Goal: Contribute content: Contribute content

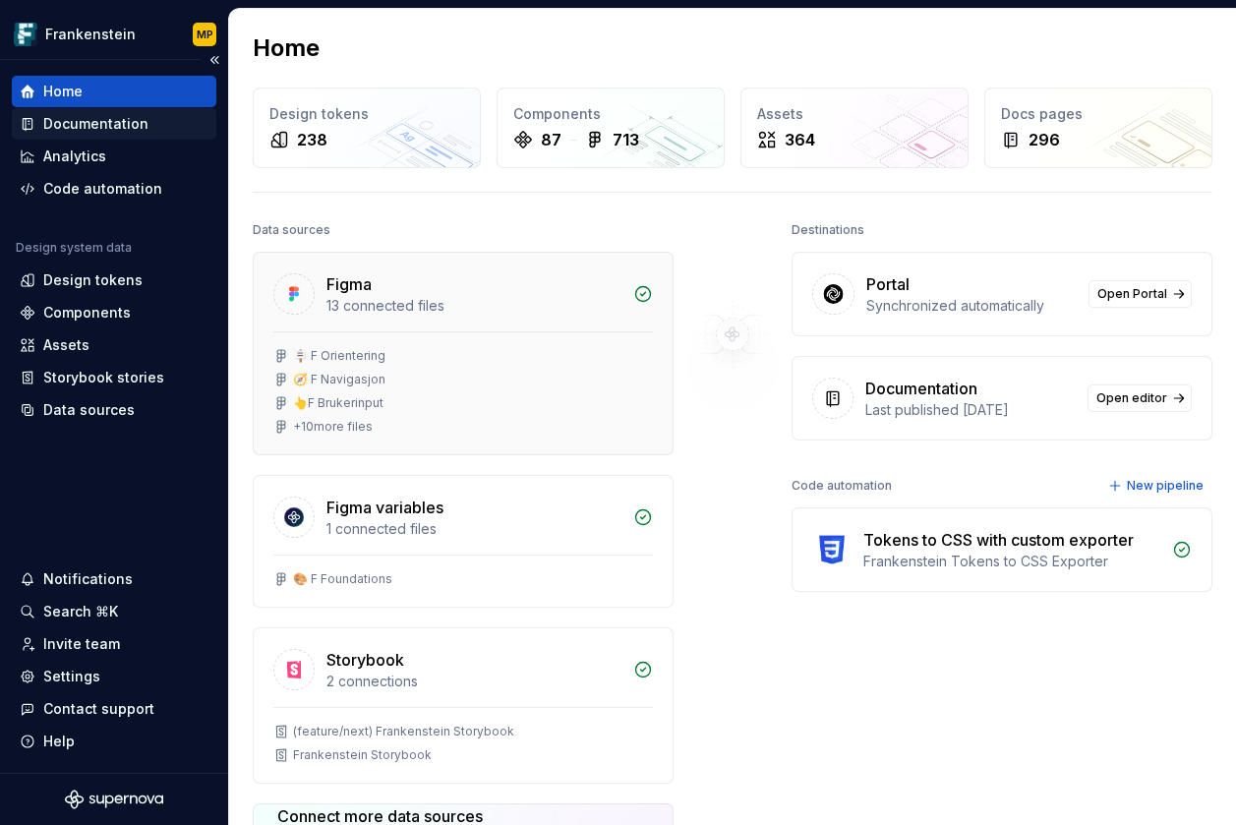
click at [165, 126] on div "Documentation" at bounding box center [114, 124] width 189 height 20
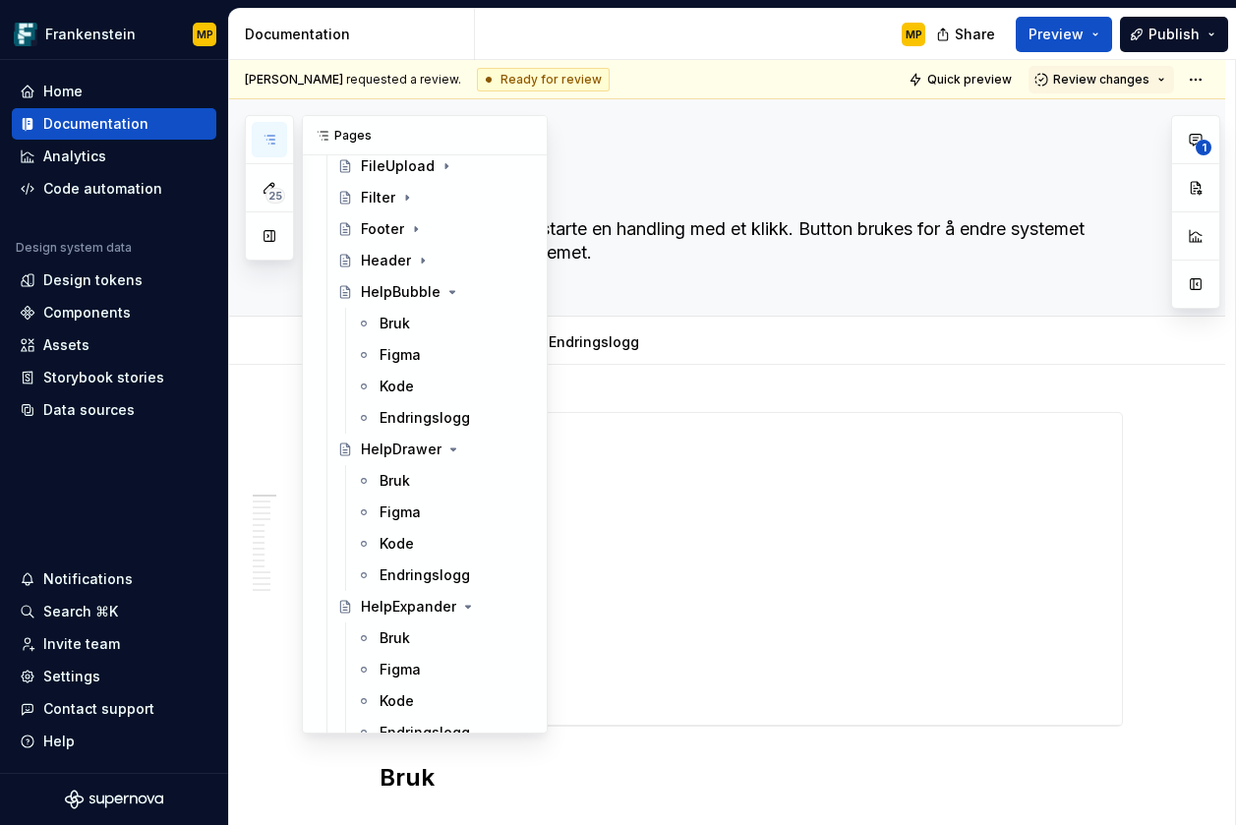
scroll to position [1434, 0]
click at [421, 262] on icon "Page tree" at bounding box center [423, 260] width 16 height 16
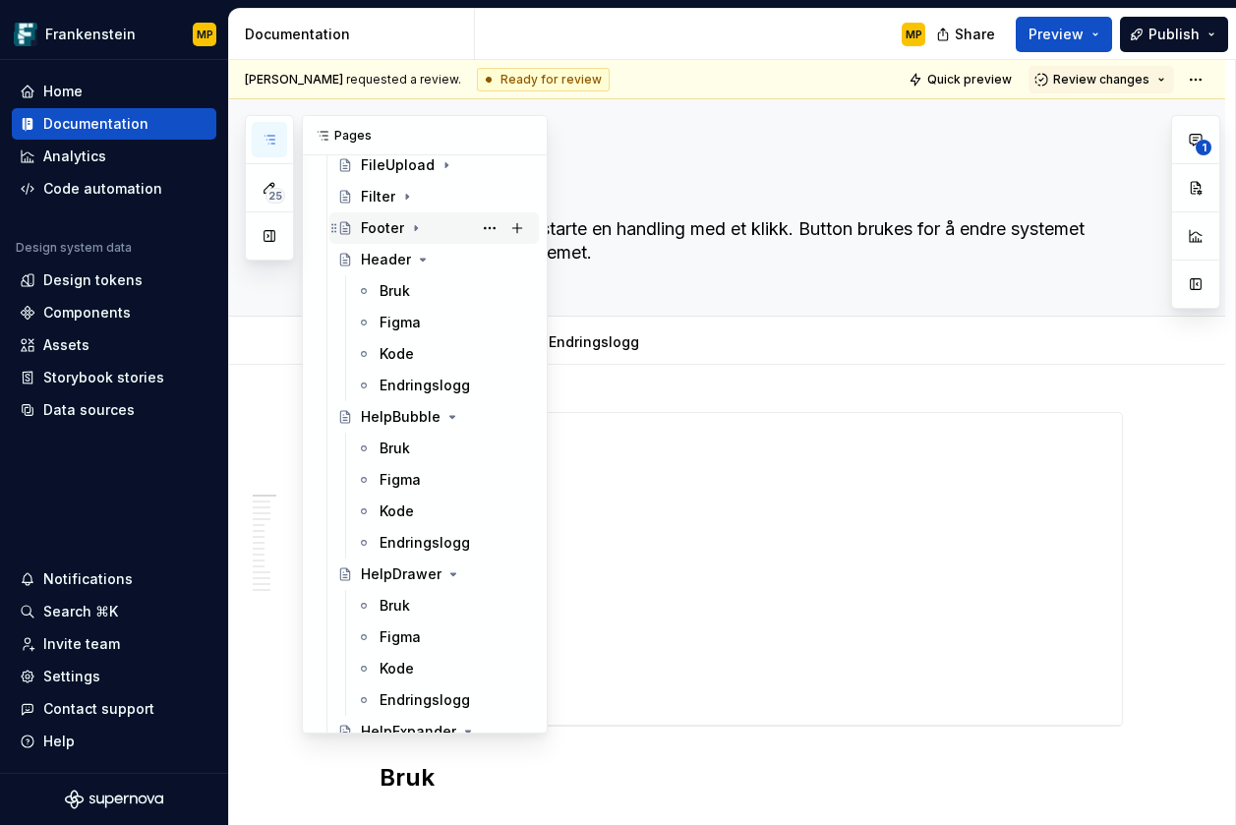
click at [418, 224] on icon "Page tree" at bounding box center [416, 228] width 16 height 16
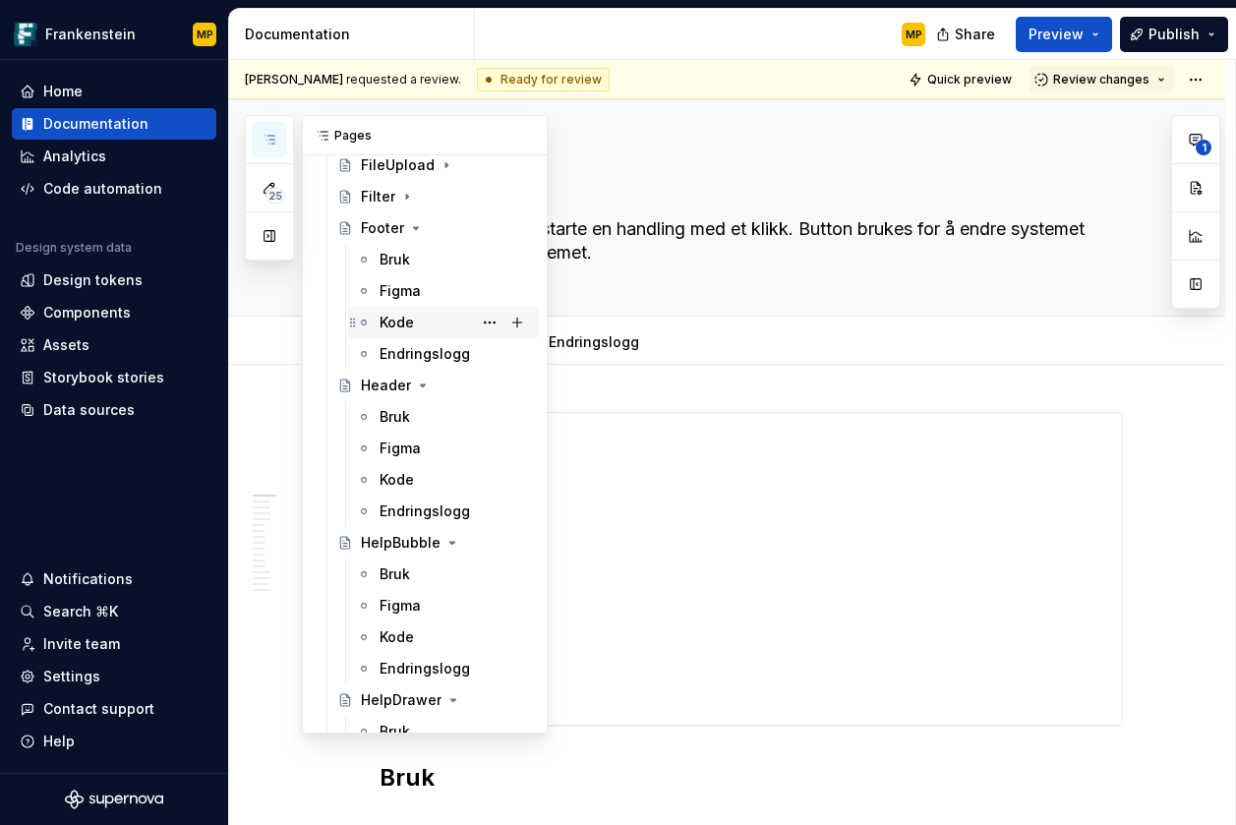
click at [413, 325] on div "Kode" at bounding box center [455, 323] width 151 height 28
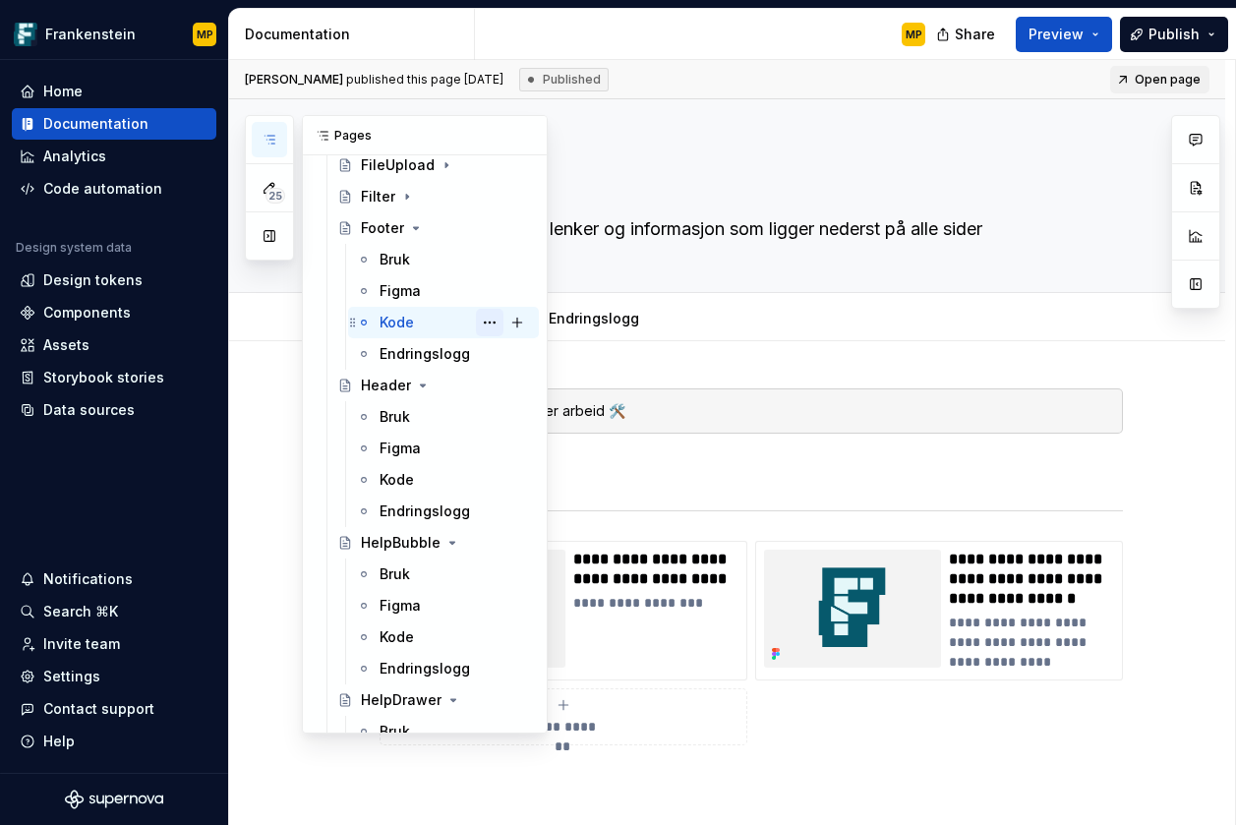
click at [477, 325] on button "Page tree" at bounding box center [490, 323] width 28 height 28
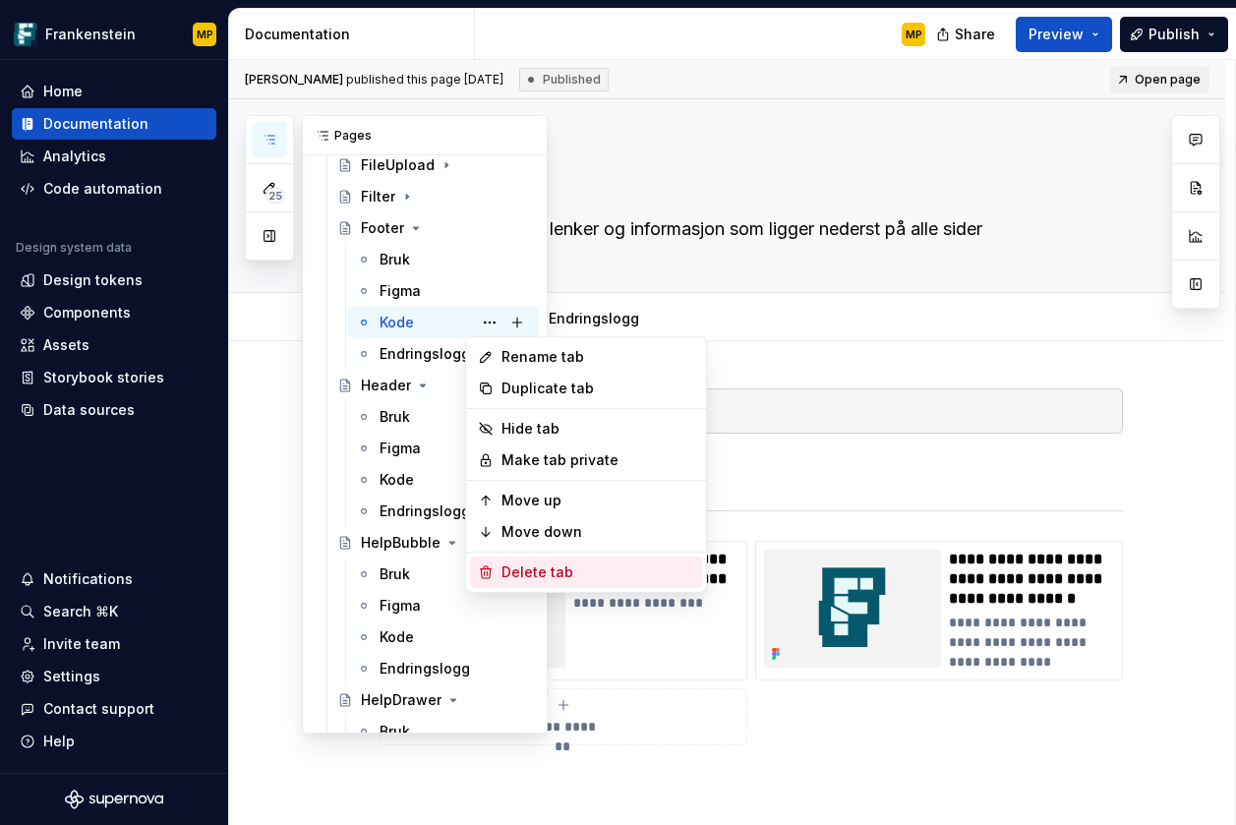
click at [535, 574] on div "Delete tab" at bounding box center [598, 573] width 193 height 20
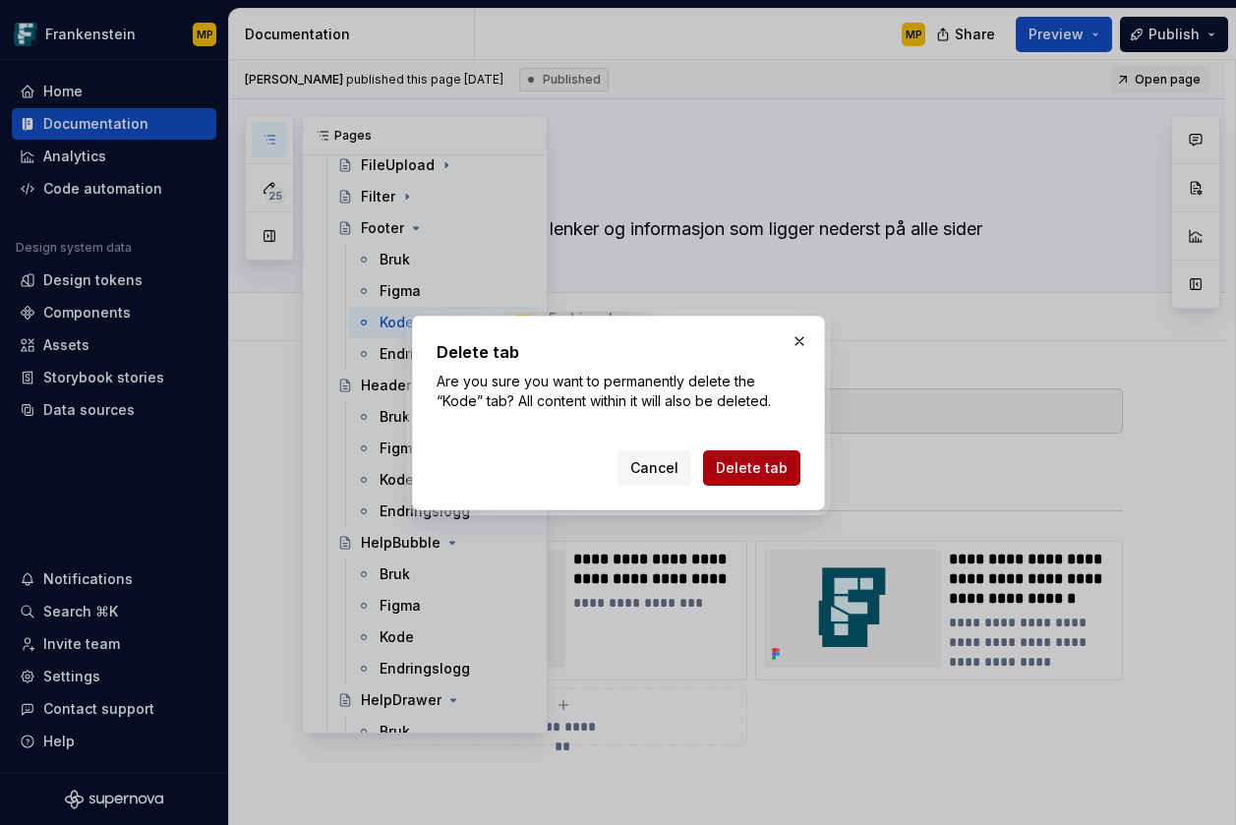
click at [762, 470] on span "Delete tab" at bounding box center [752, 468] width 72 height 20
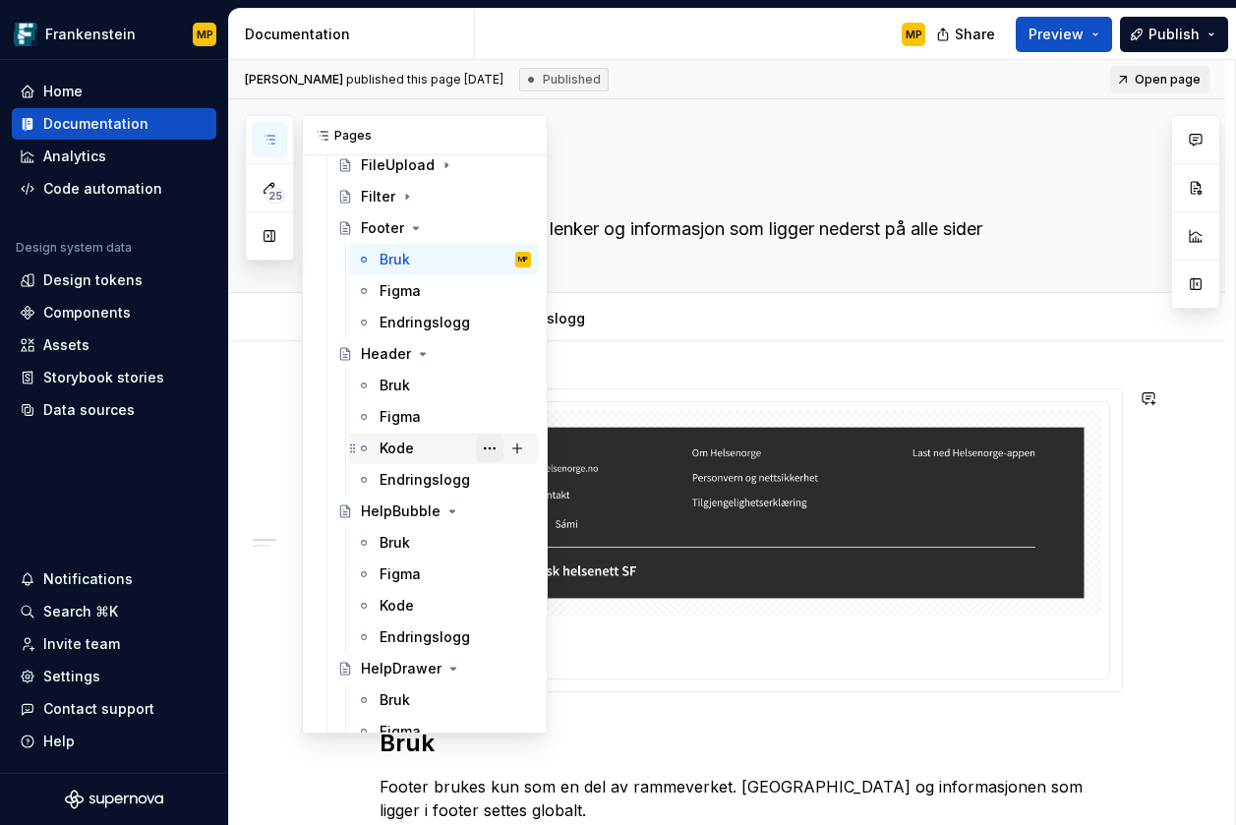
click at [477, 449] on button "Page tree" at bounding box center [490, 449] width 28 height 28
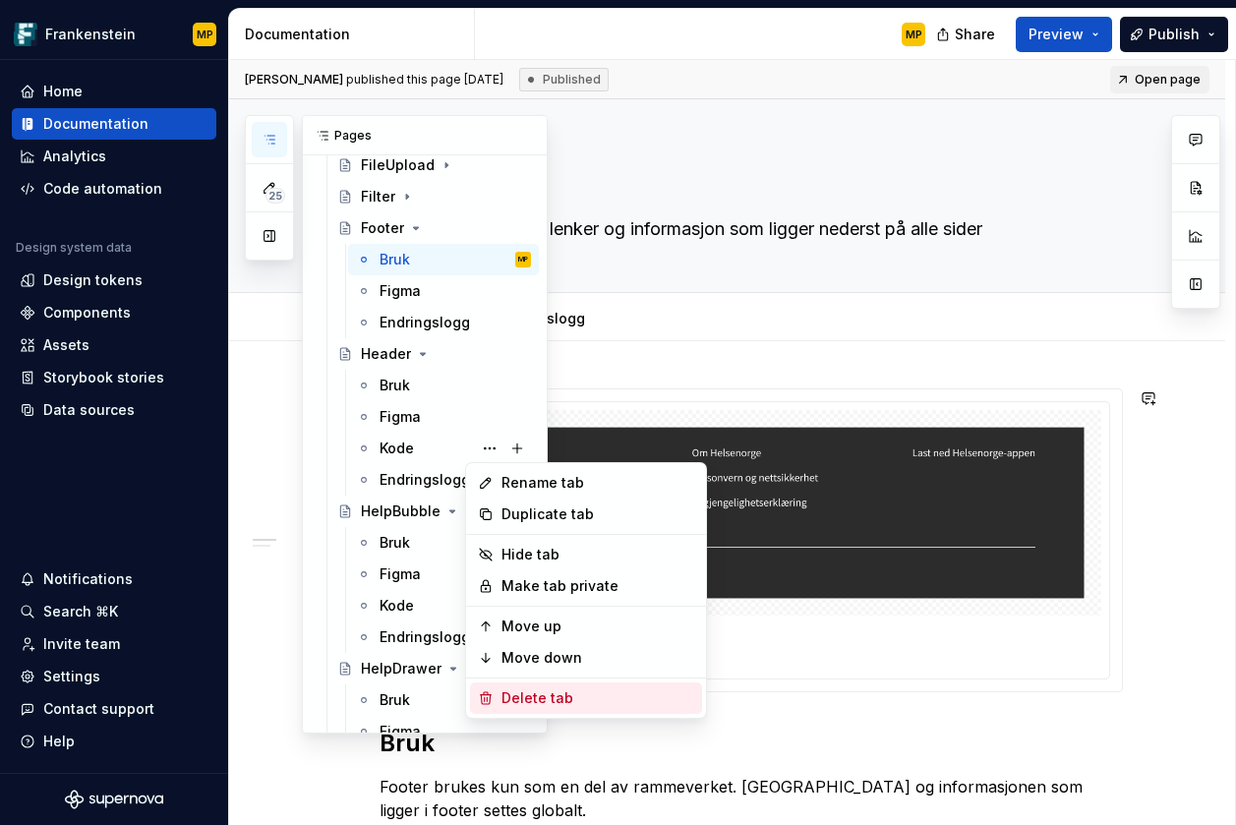
click at [536, 699] on div "Delete tab" at bounding box center [598, 698] width 193 height 20
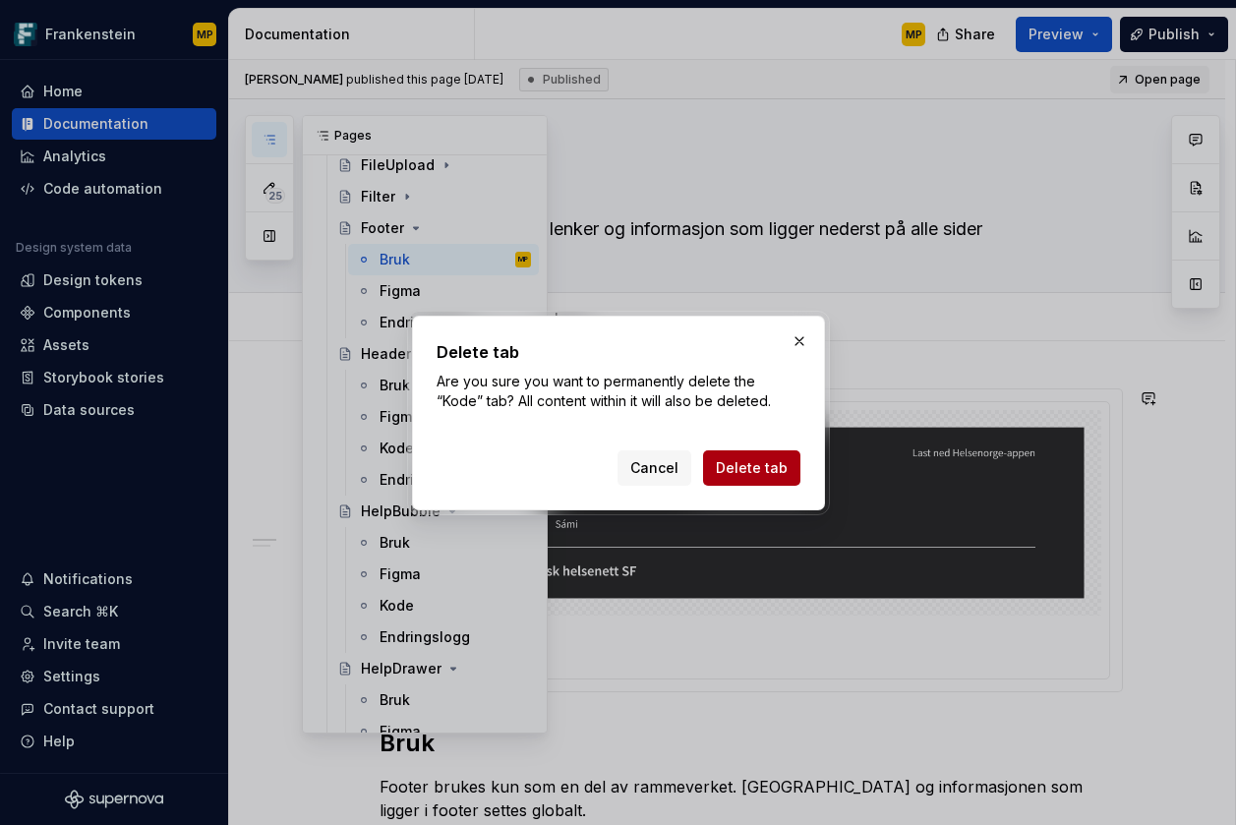
click at [763, 466] on span "Delete tab" at bounding box center [752, 468] width 72 height 20
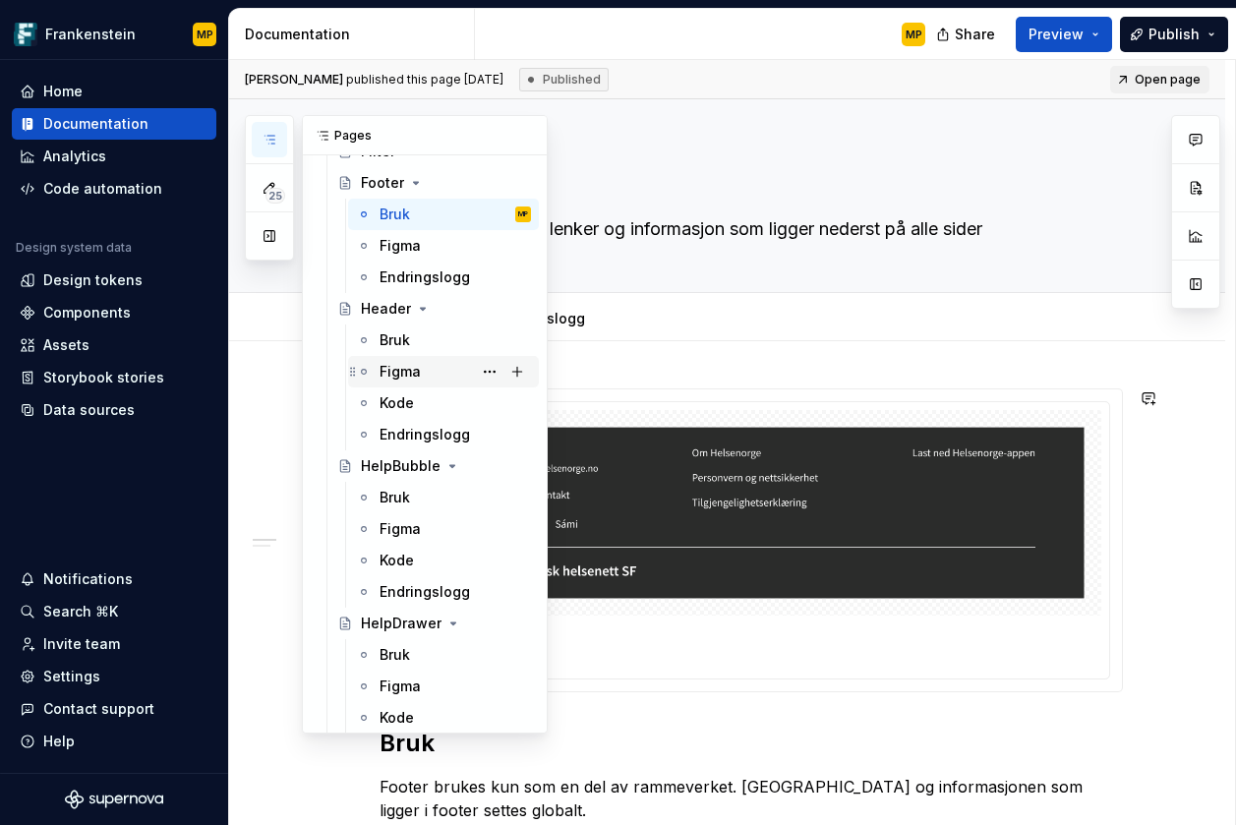
scroll to position [1477, 0]
click at [422, 349] on div "Bruk" at bounding box center [455, 342] width 151 height 28
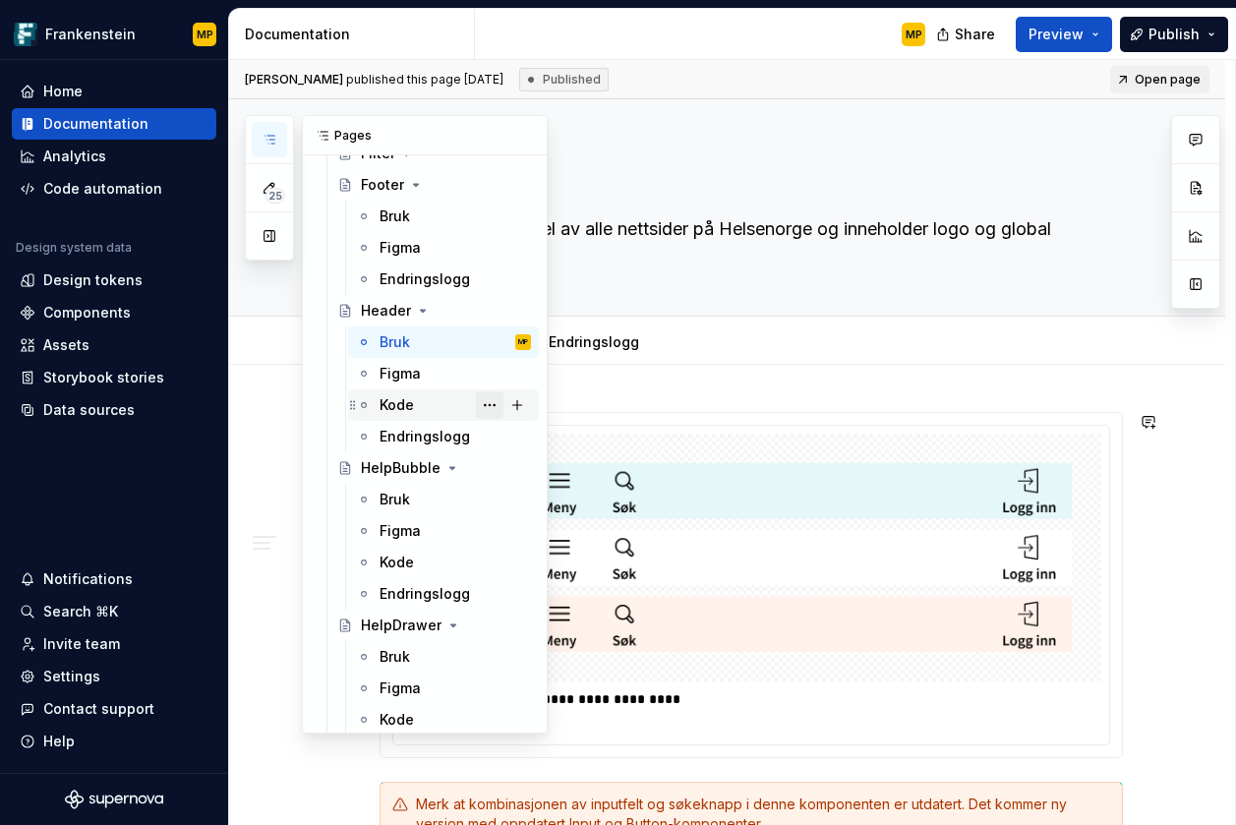
click at [480, 404] on button "Page tree" at bounding box center [490, 405] width 28 height 28
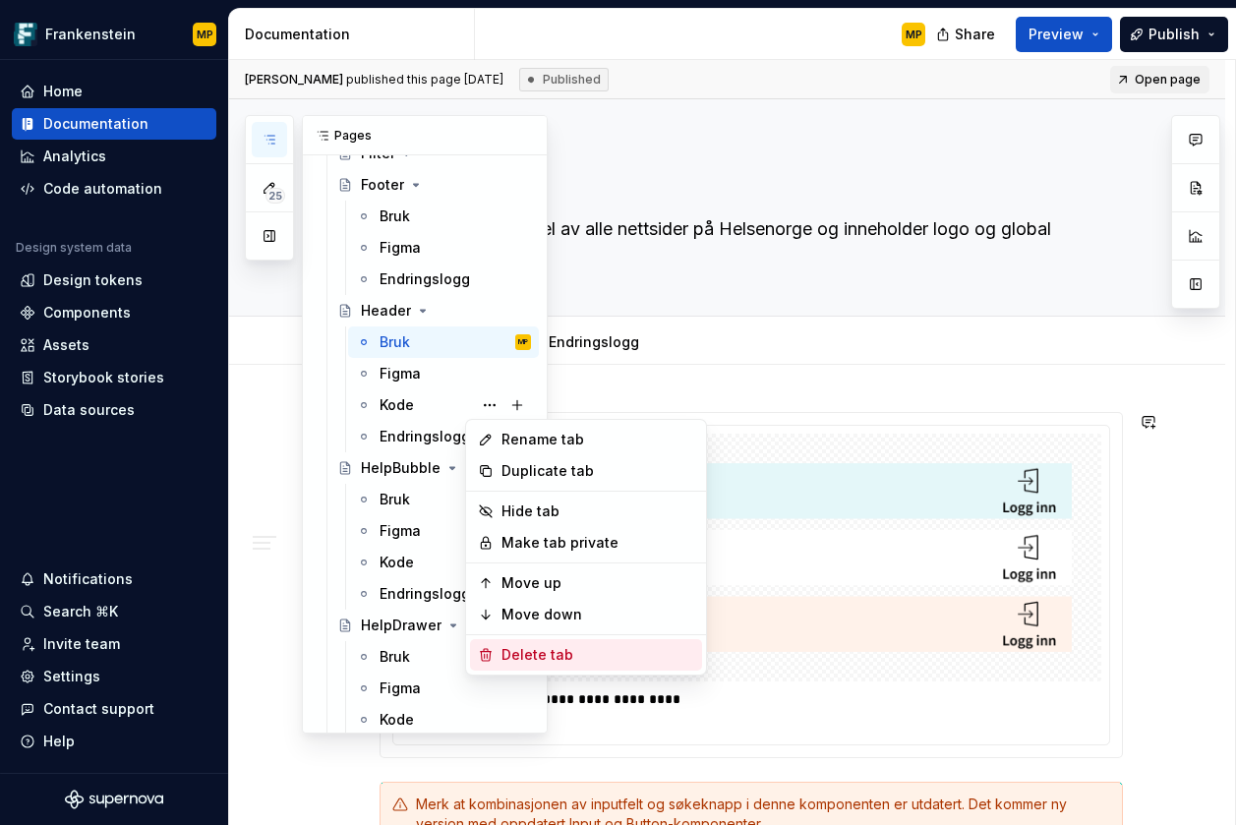
click at [547, 652] on div "Delete tab" at bounding box center [598, 655] width 193 height 20
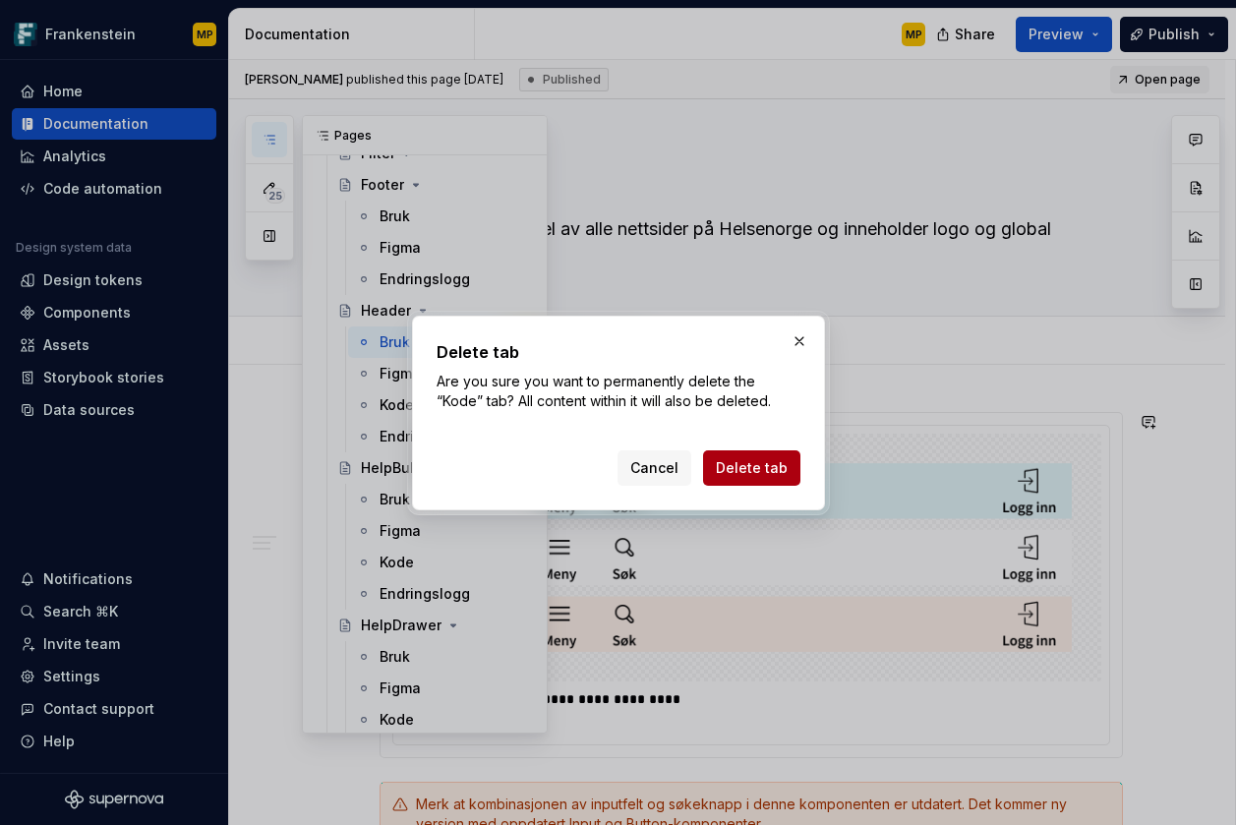
click at [766, 467] on span "Delete tab" at bounding box center [752, 468] width 72 height 20
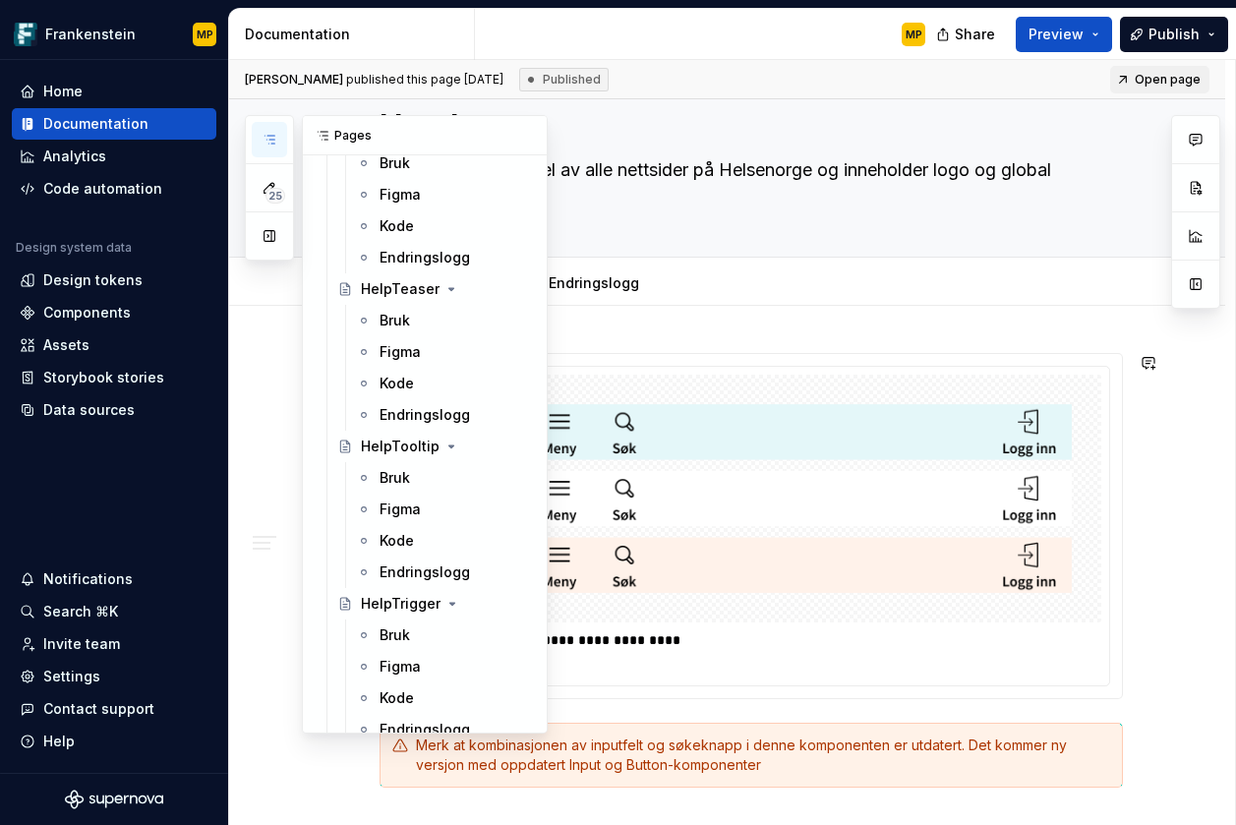
scroll to position [2342, 0]
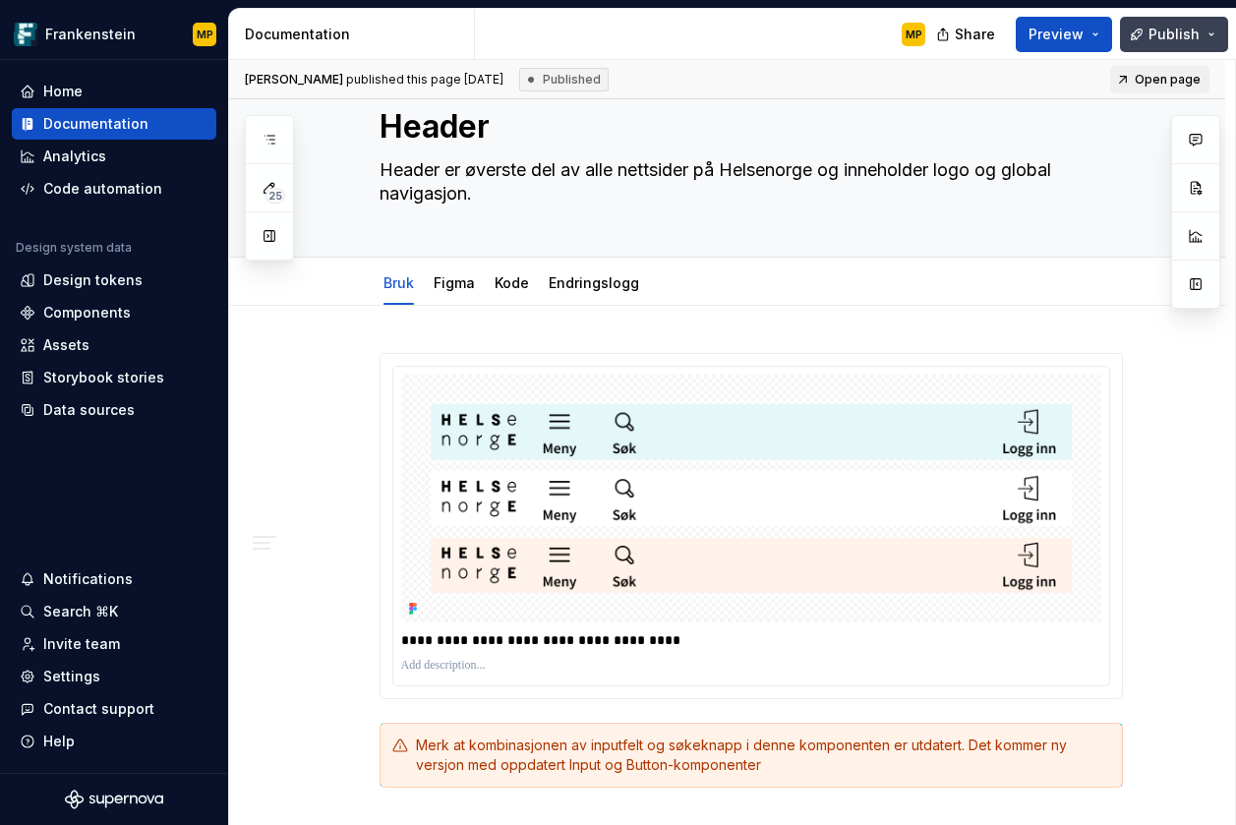
click at [1187, 27] on span "Publish" at bounding box center [1174, 35] width 51 height 20
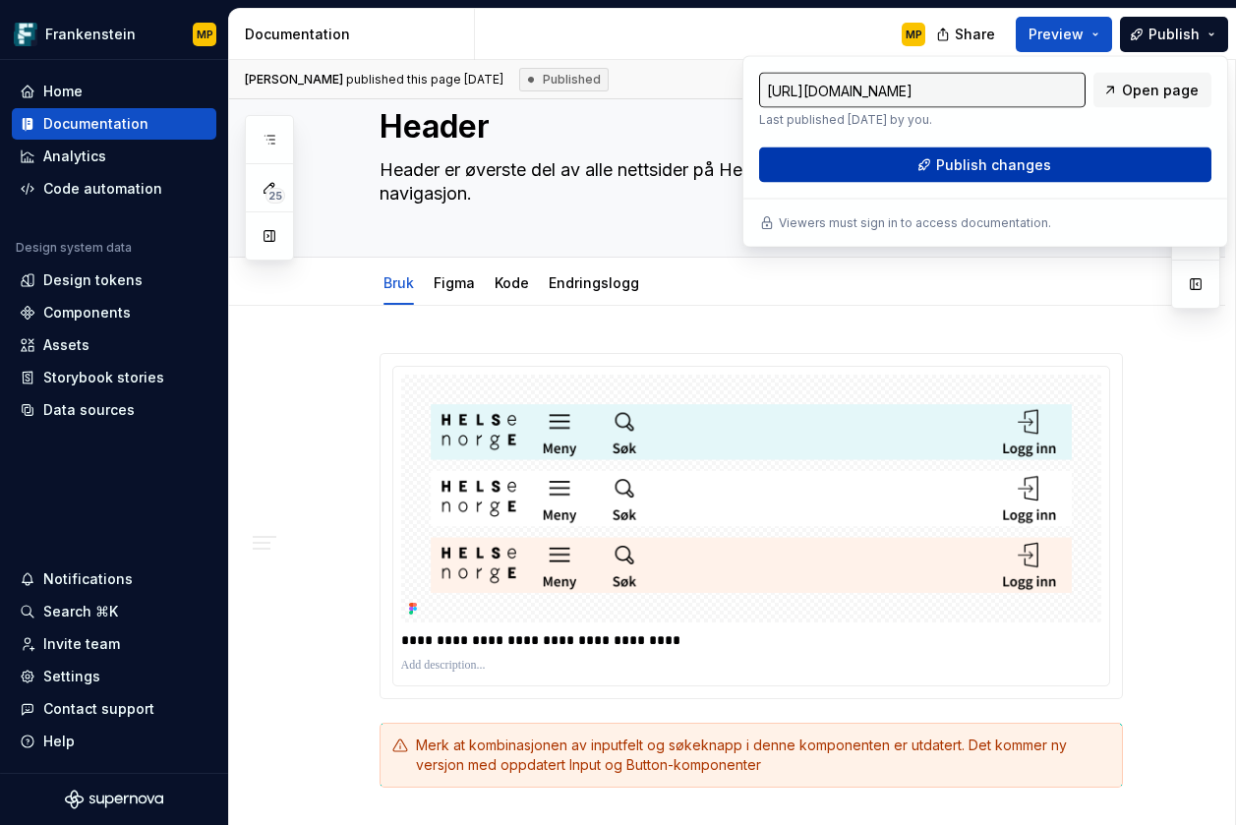
click at [1068, 161] on button "Publish changes" at bounding box center [985, 165] width 452 height 35
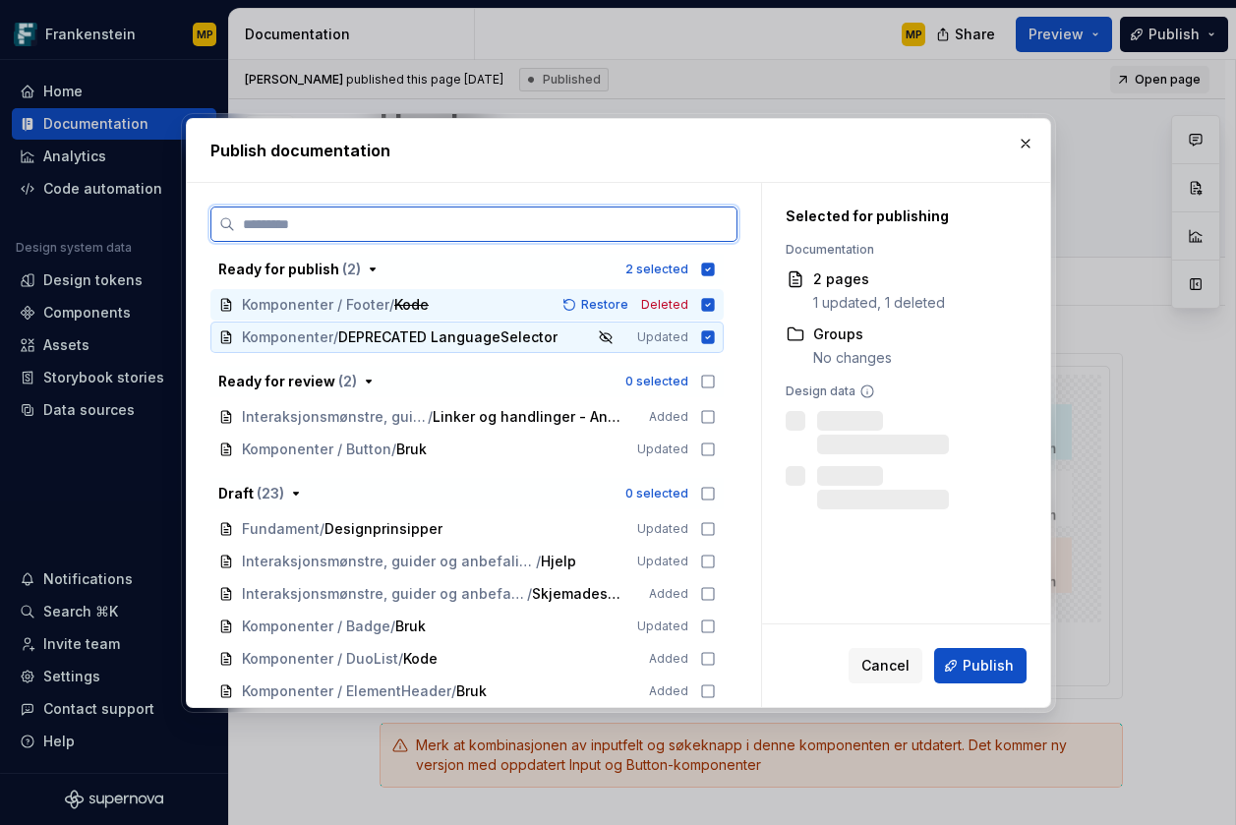
click at [708, 336] on icon at bounding box center [707, 336] width 13 height 13
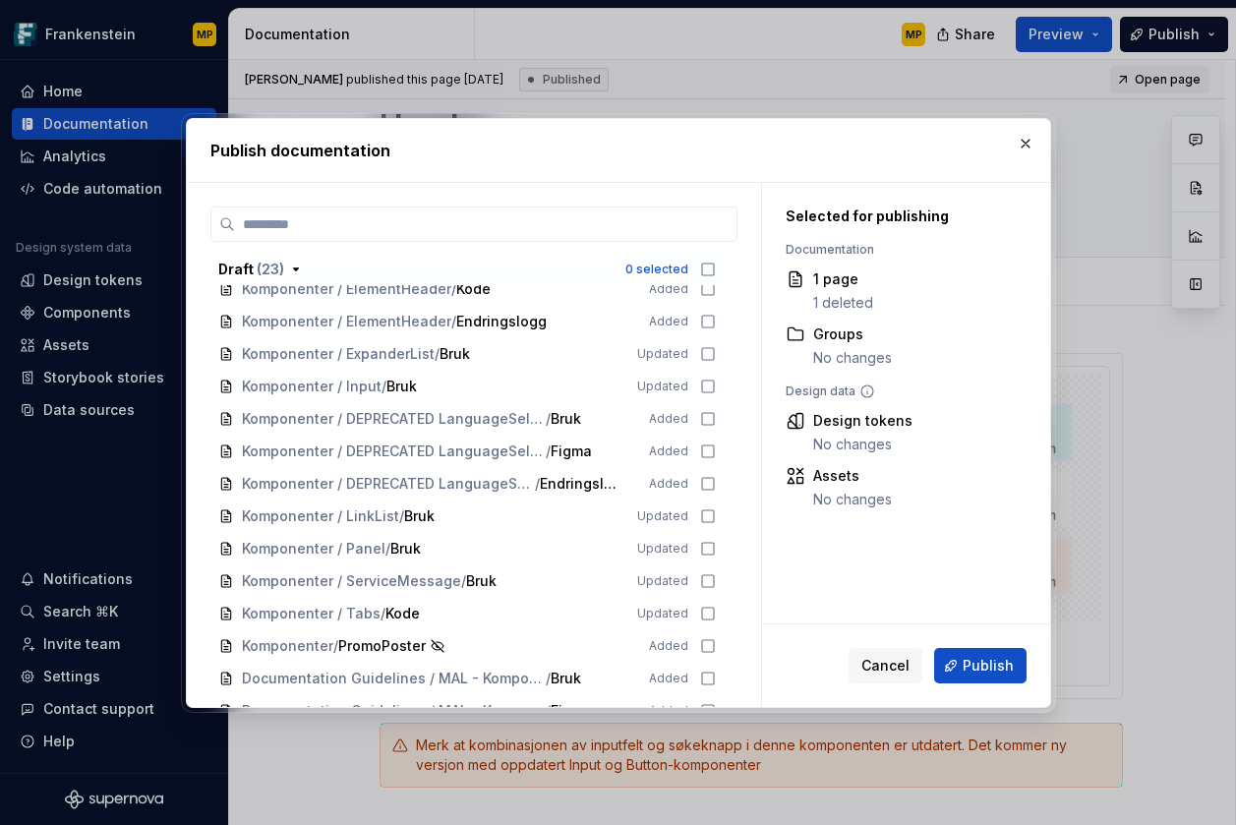
scroll to position [508, 0]
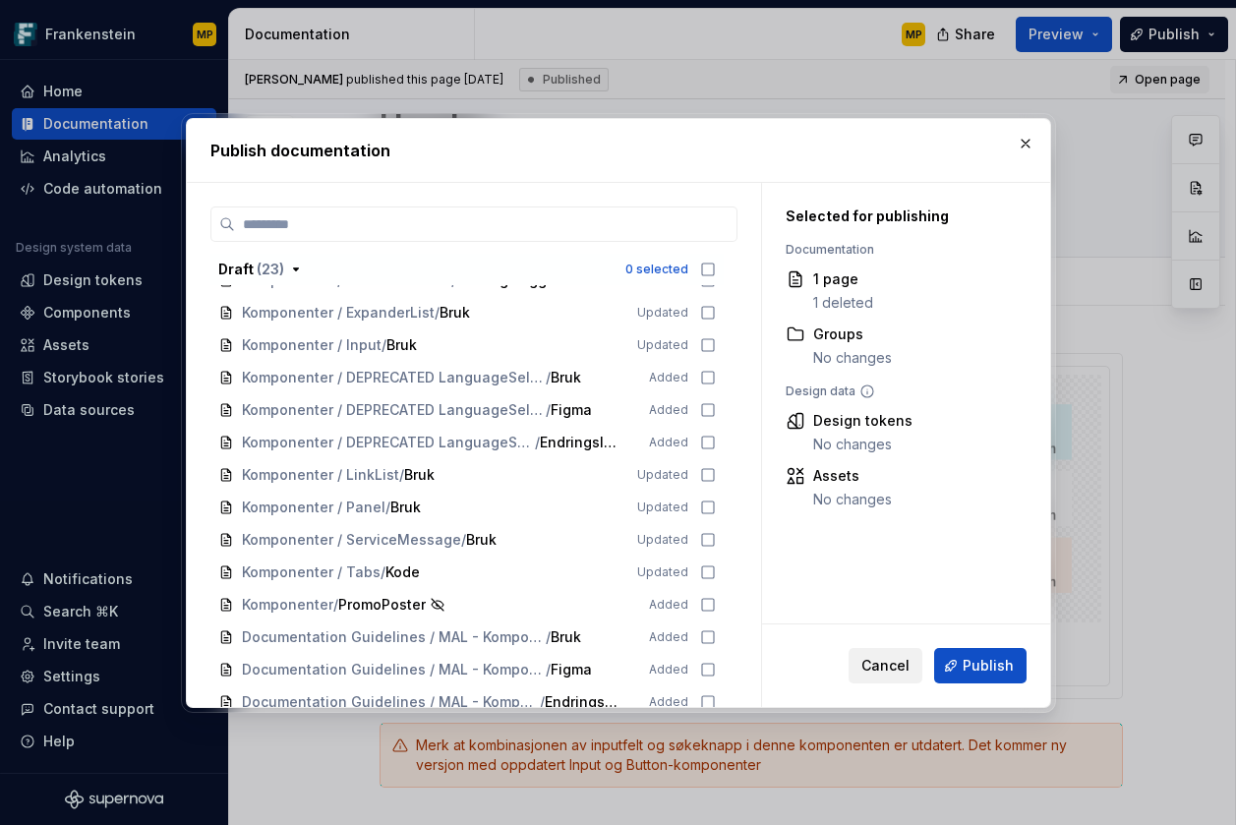
click at [901, 671] on span "Cancel" at bounding box center [885, 666] width 48 height 20
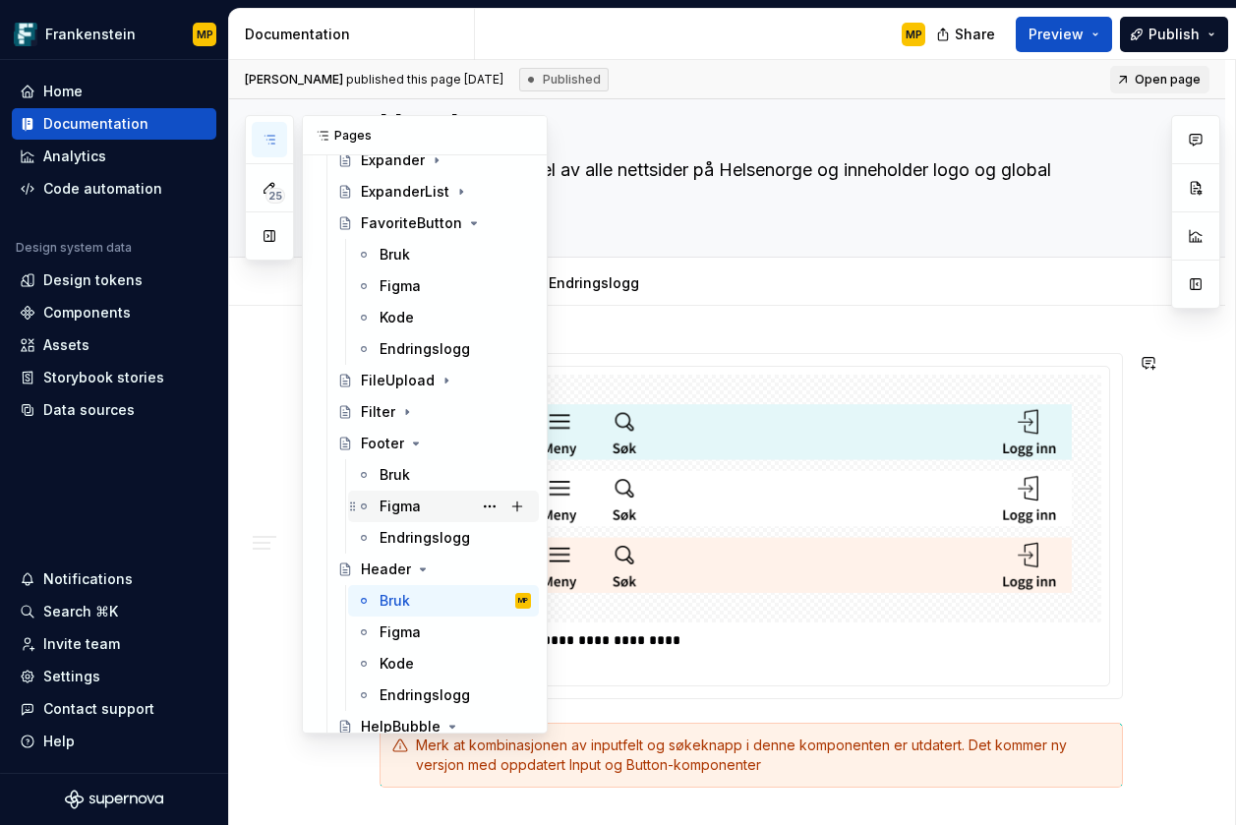
scroll to position [1266, 0]
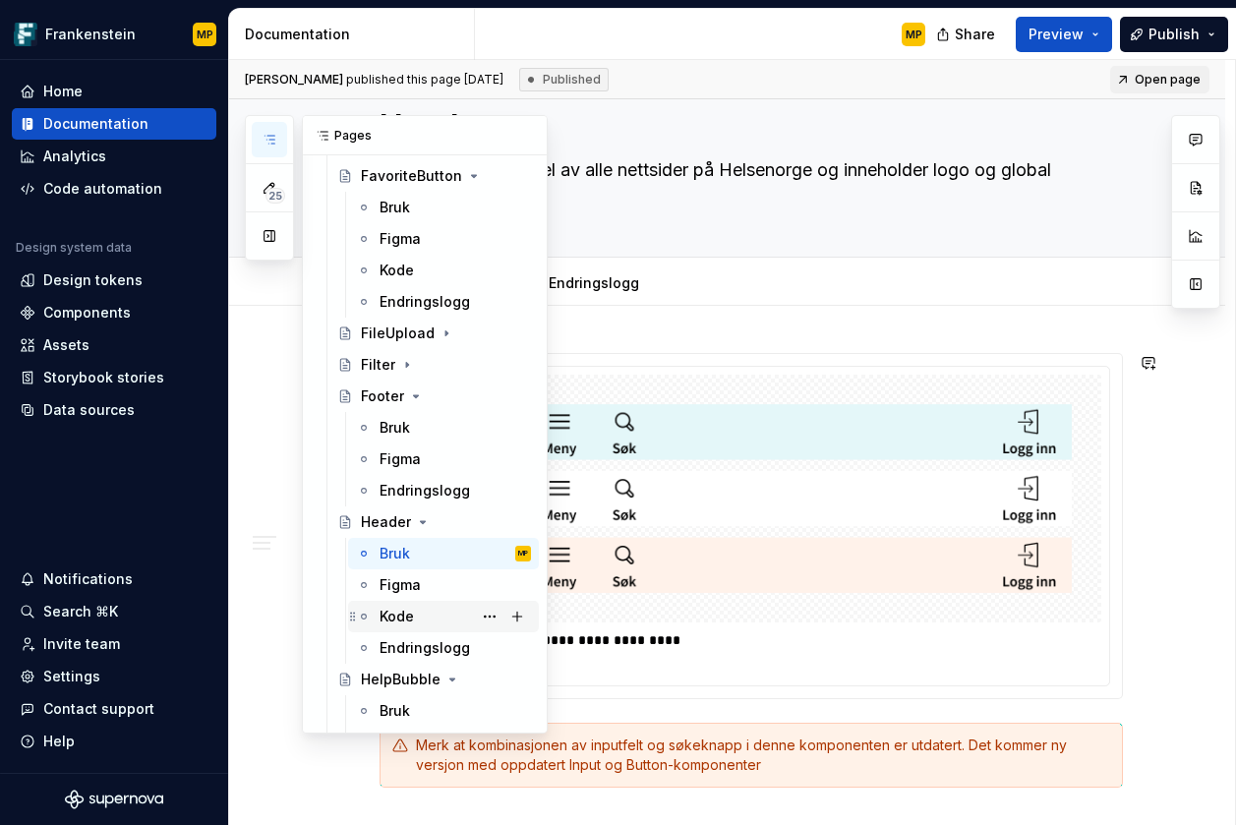
click at [427, 612] on div "Kode" at bounding box center [455, 617] width 151 height 28
type textarea "*"
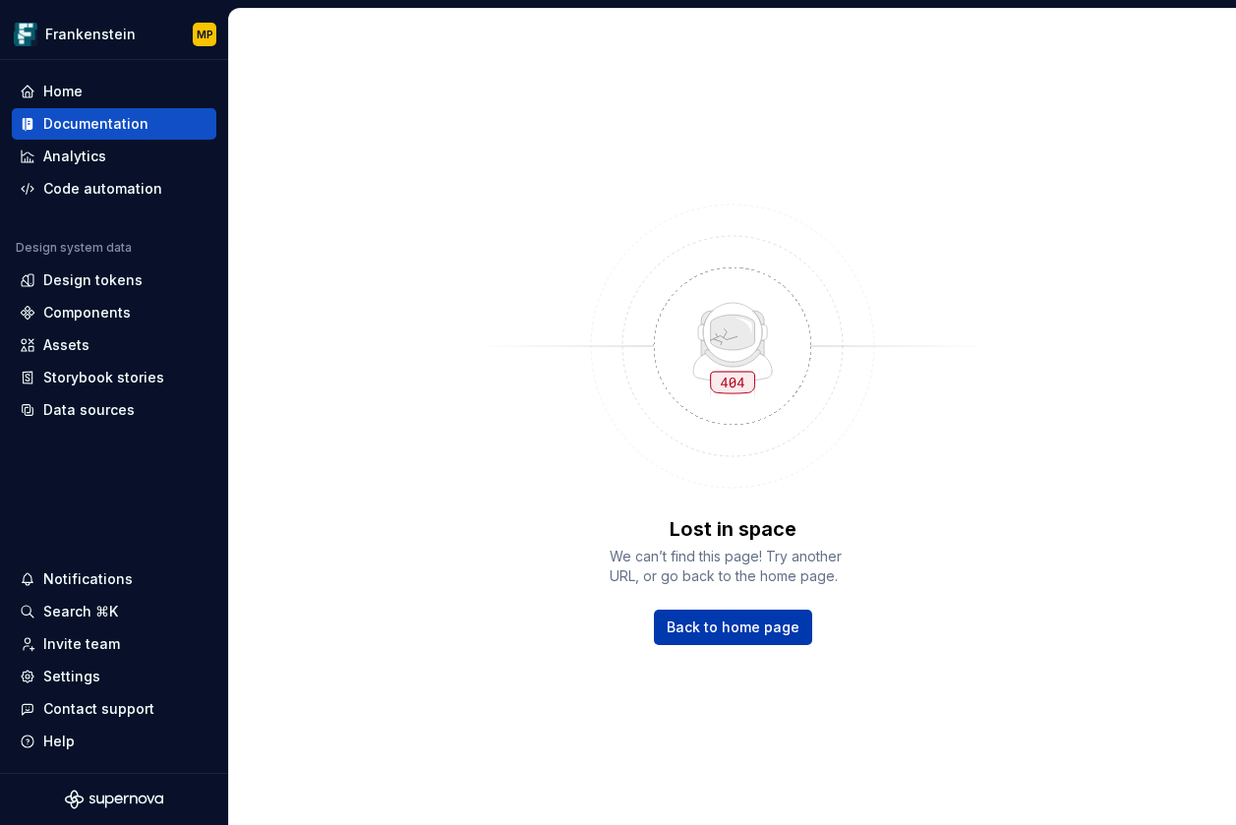
click at [719, 627] on span "Back to home page" at bounding box center [733, 628] width 133 height 20
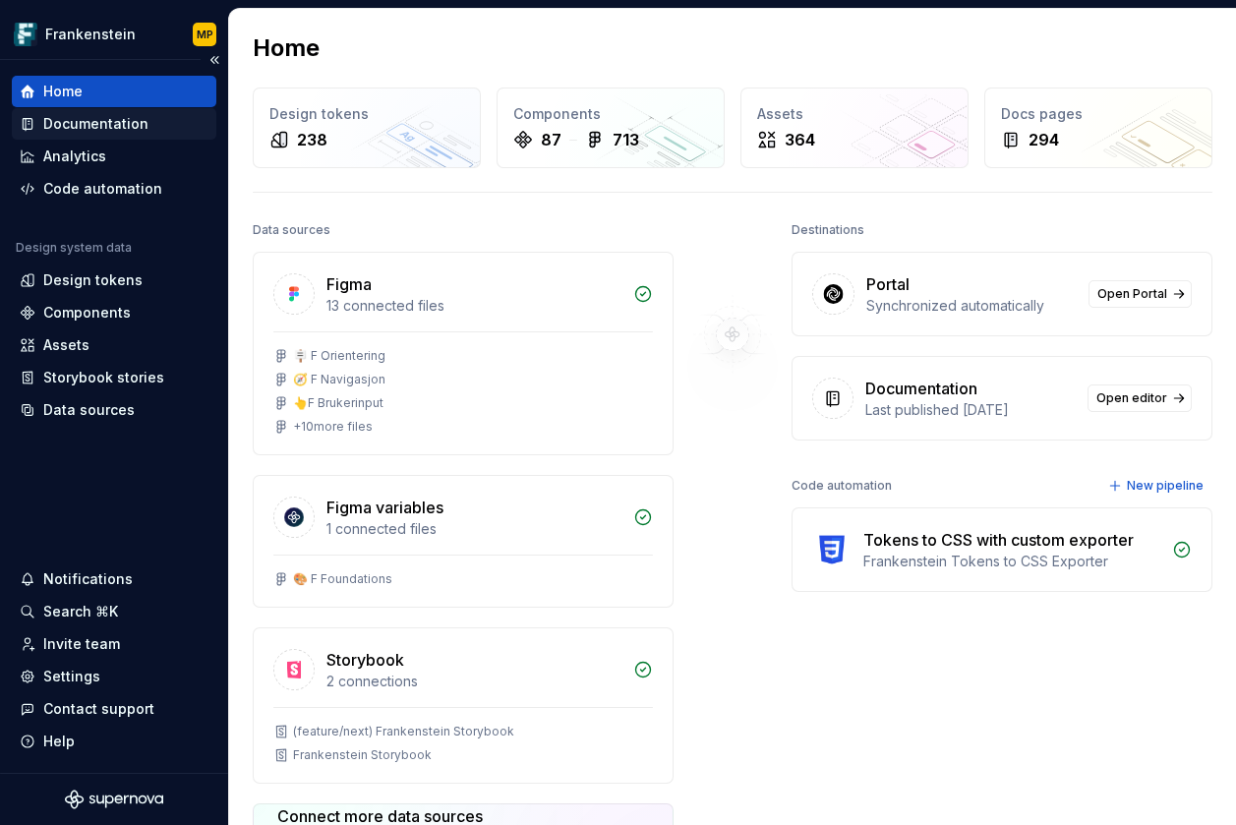
click at [125, 126] on div "Documentation" at bounding box center [95, 124] width 105 height 20
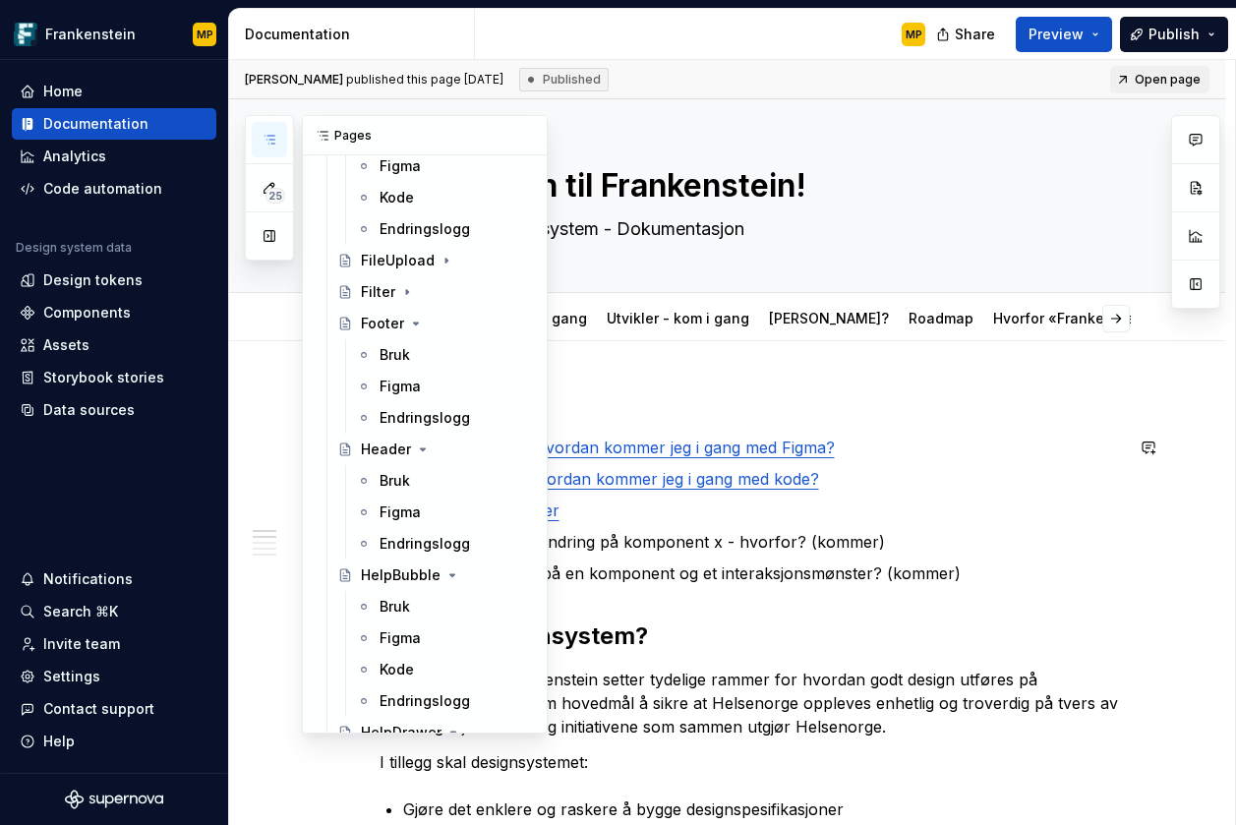
scroll to position [1333, 0]
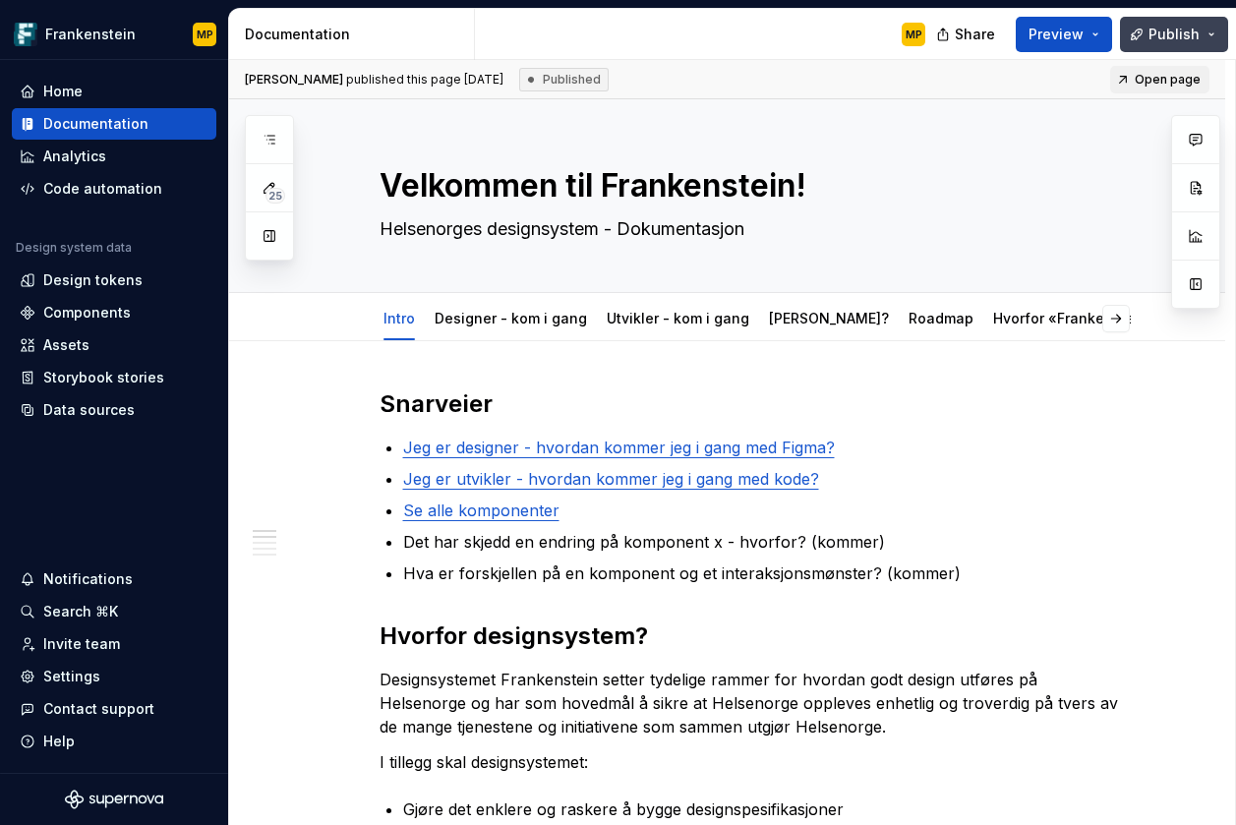
click at [1199, 30] on span "Publish" at bounding box center [1174, 35] width 51 height 20
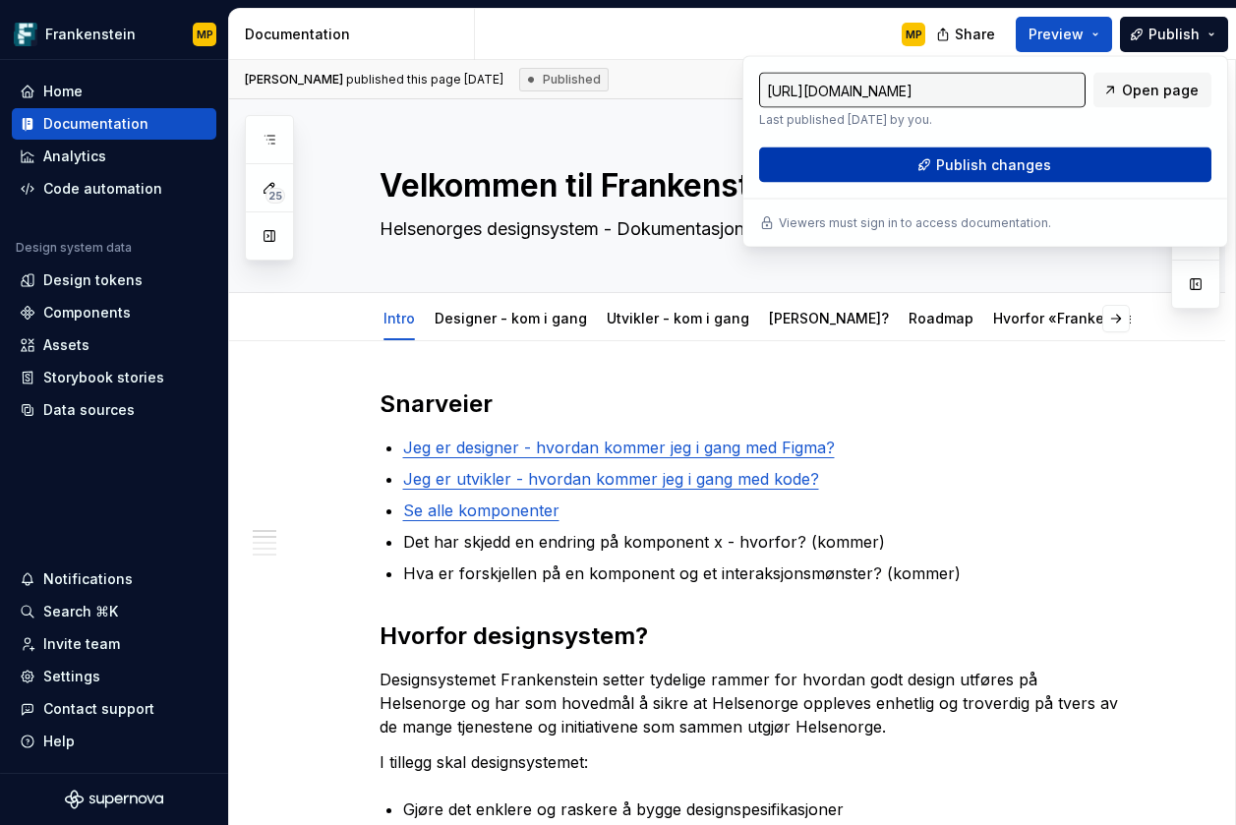
click at [1070, 150] on button "Publish changes" at bounding box center [985, 165] width 452 height 35
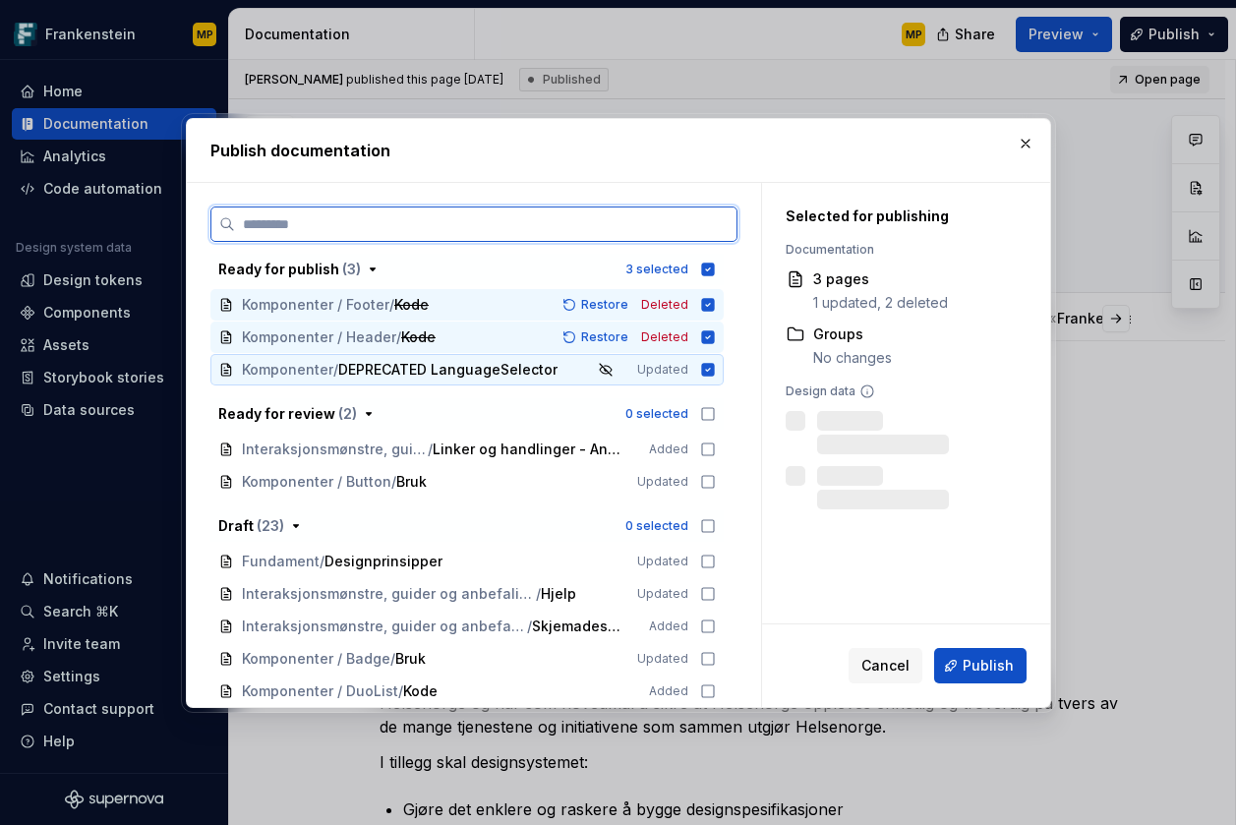
click at [705, 375] on icon at bounding box center [707, 369] width 13 height 13
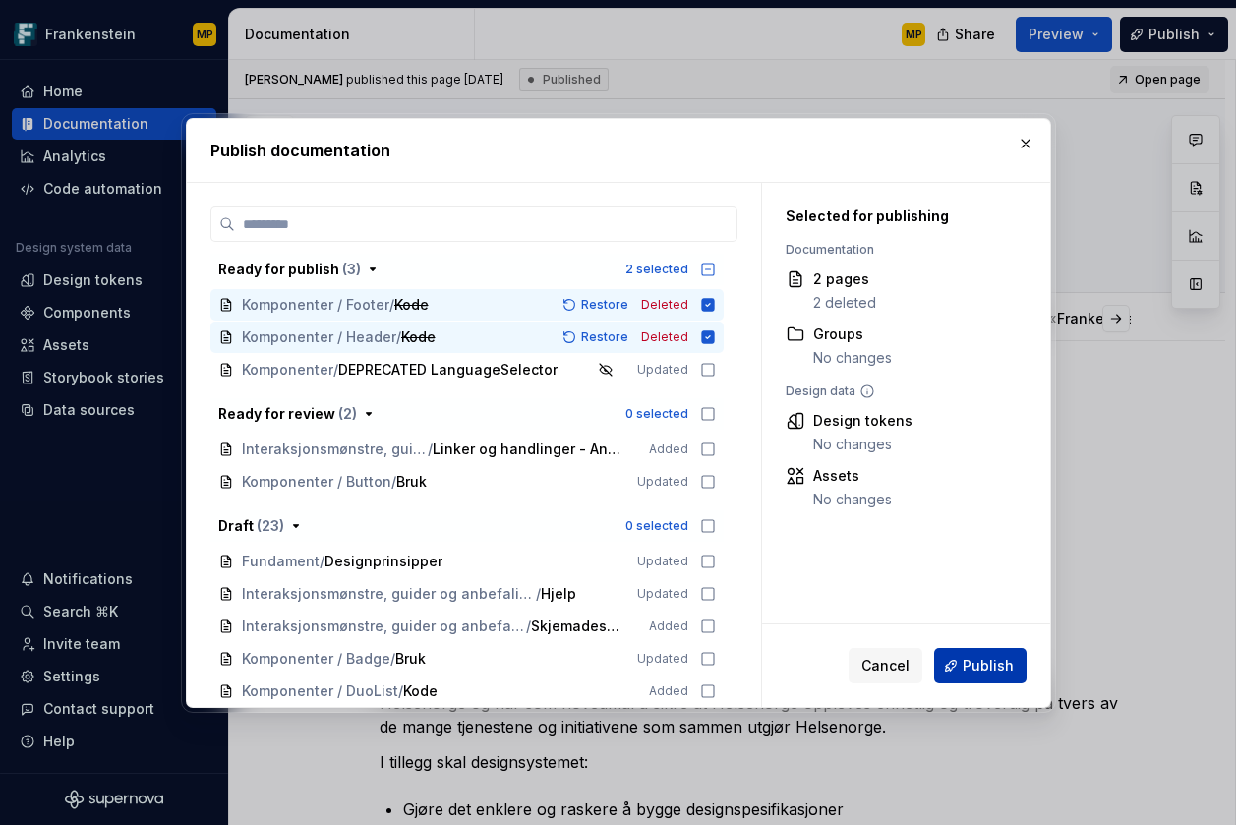
click at [1002, 666] on span "Publish" at bounding box center [988, 666] width 51 height 20
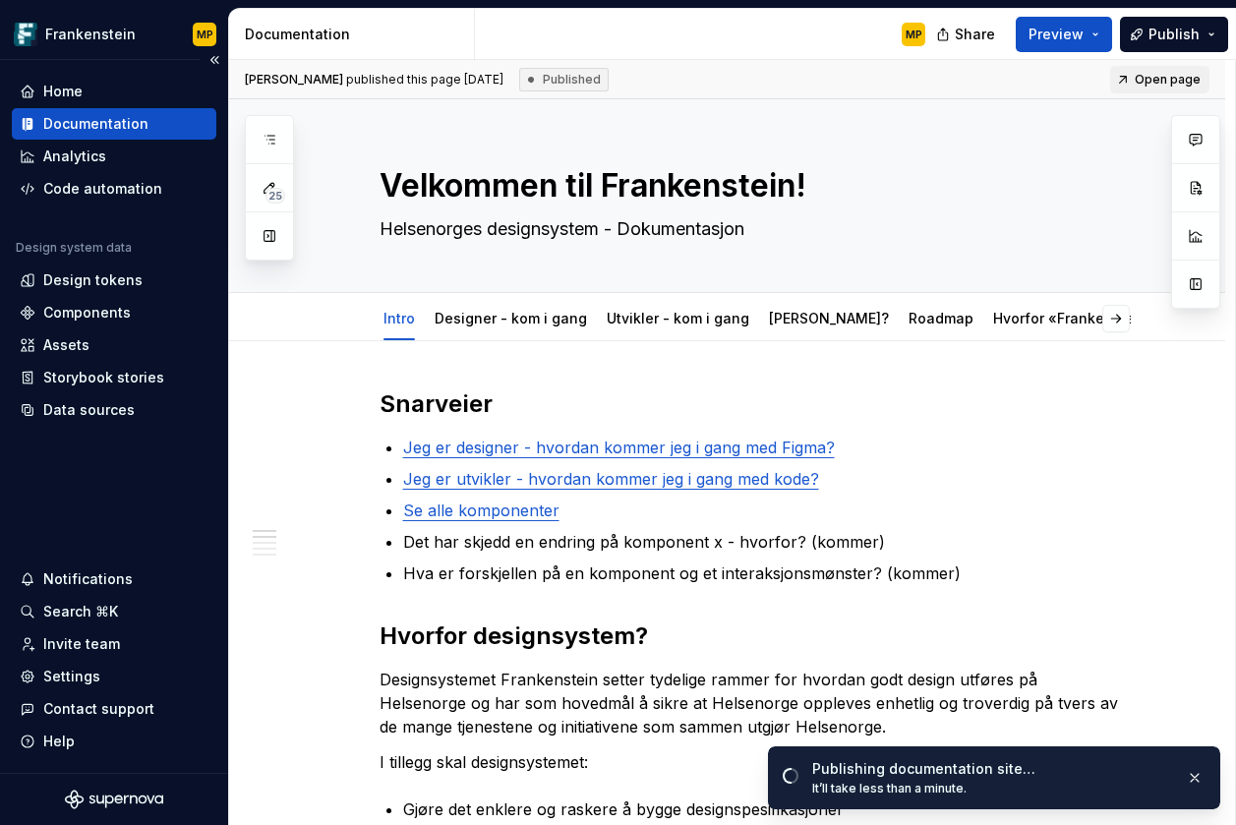
type textarea "*"
